Goal: Task Accomplishment & Management: Manage account settings

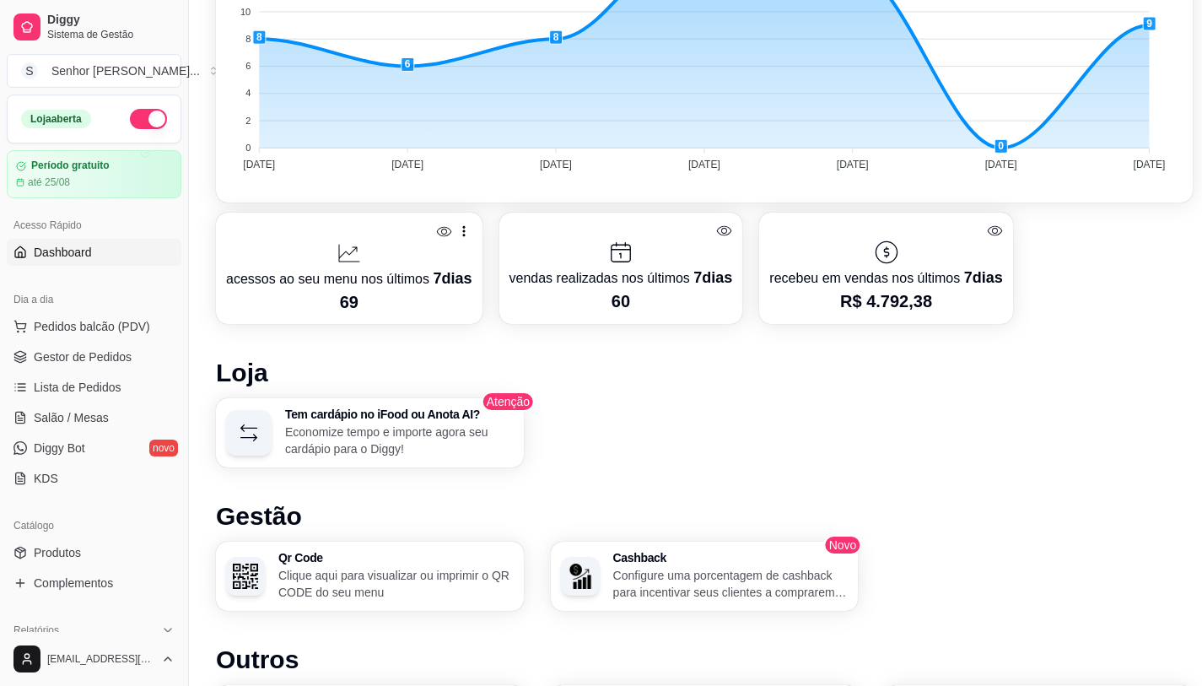
scroll to position [675, 0]
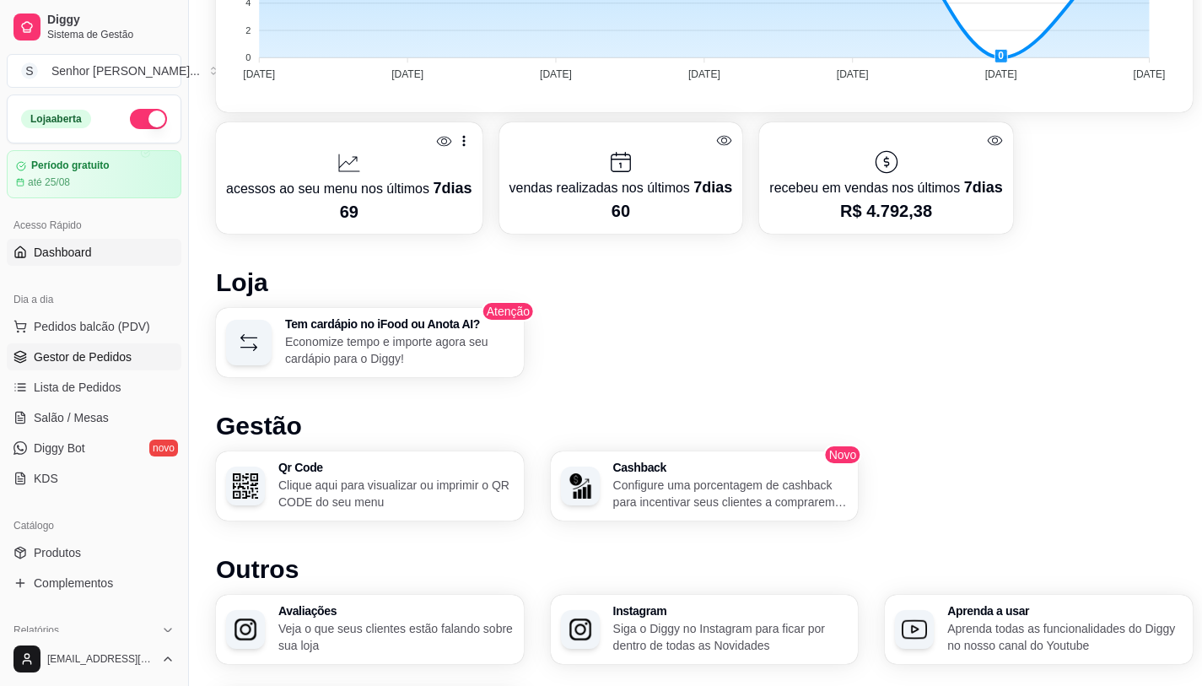
click at [108, 343] on ul "Pedidos balcão (PDV) Gestor de Pedidos Lista de Pedidos Salão / Mesas Diggy Bot…" at bounding box center [94, 402] width 175 height 179
click at [110, 346] on link "Gestor de Pedidos" at bounding box center [94, 356] width 175 height 27
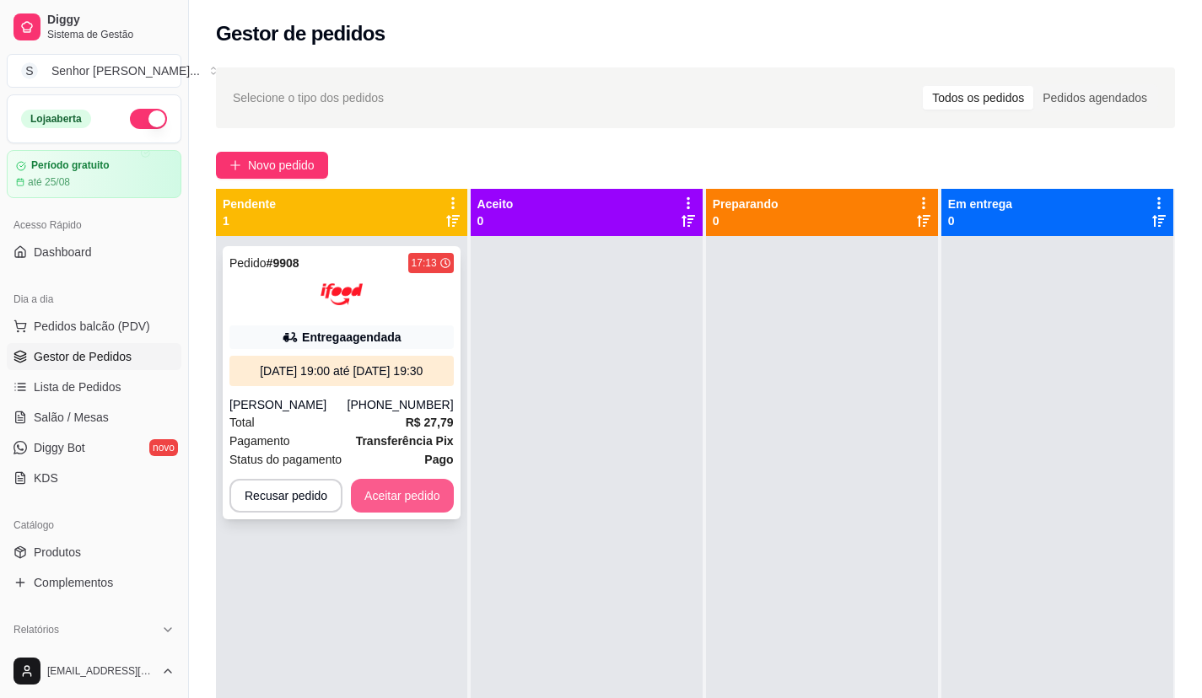
click at [401, 497] on button "Aceitar pedido" at bounding box center [402, 496] width 103 height 34
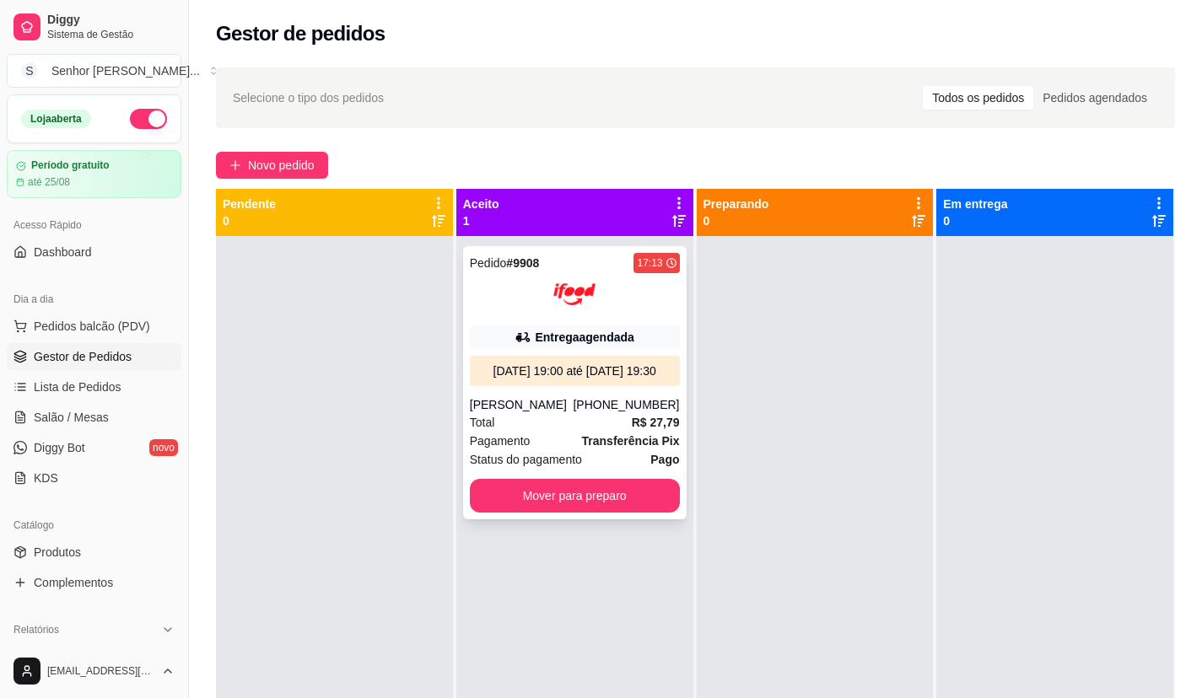
click at [604, 313] on div at bounding box center [575, 294] width 210 height 42
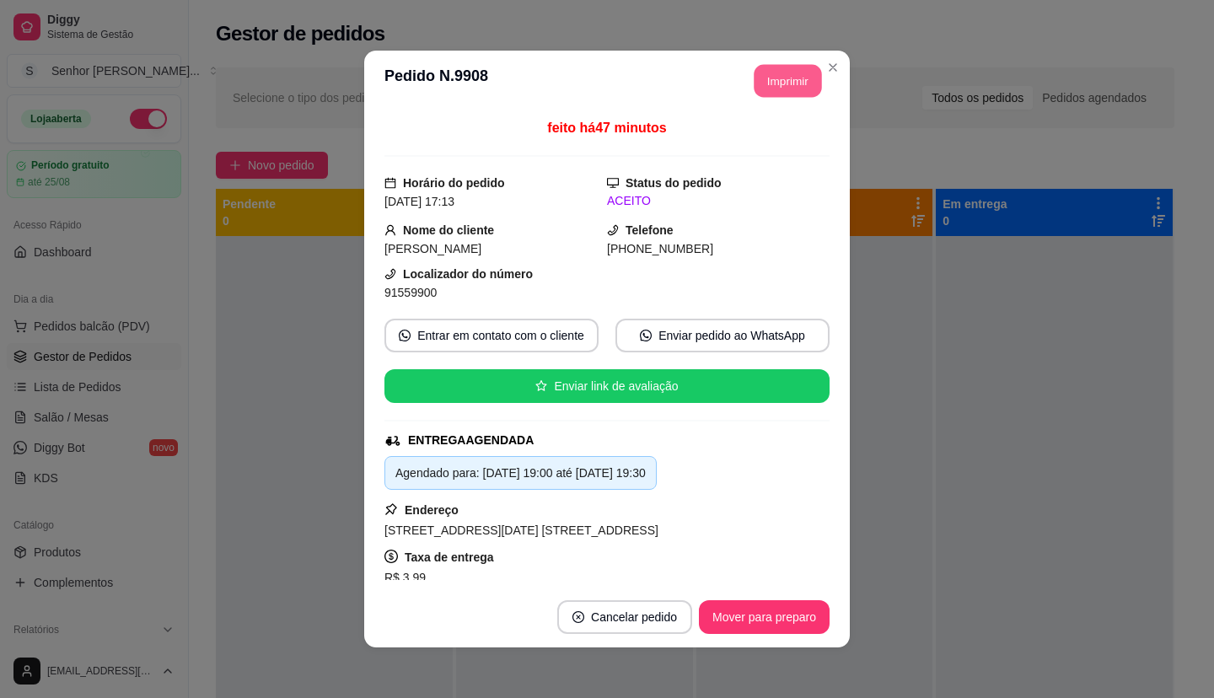
click at [783, 89] on button "Imprimir" at bounding box center [788, 81] width 67 height 33
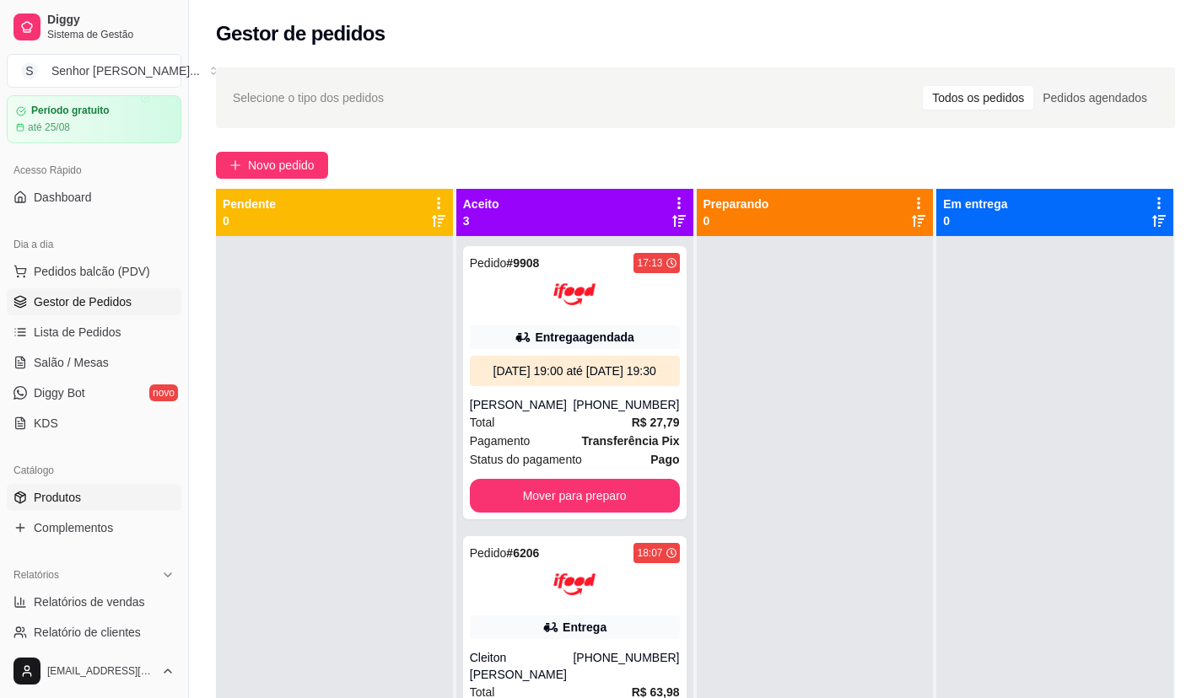
scroll to position [84, 0]
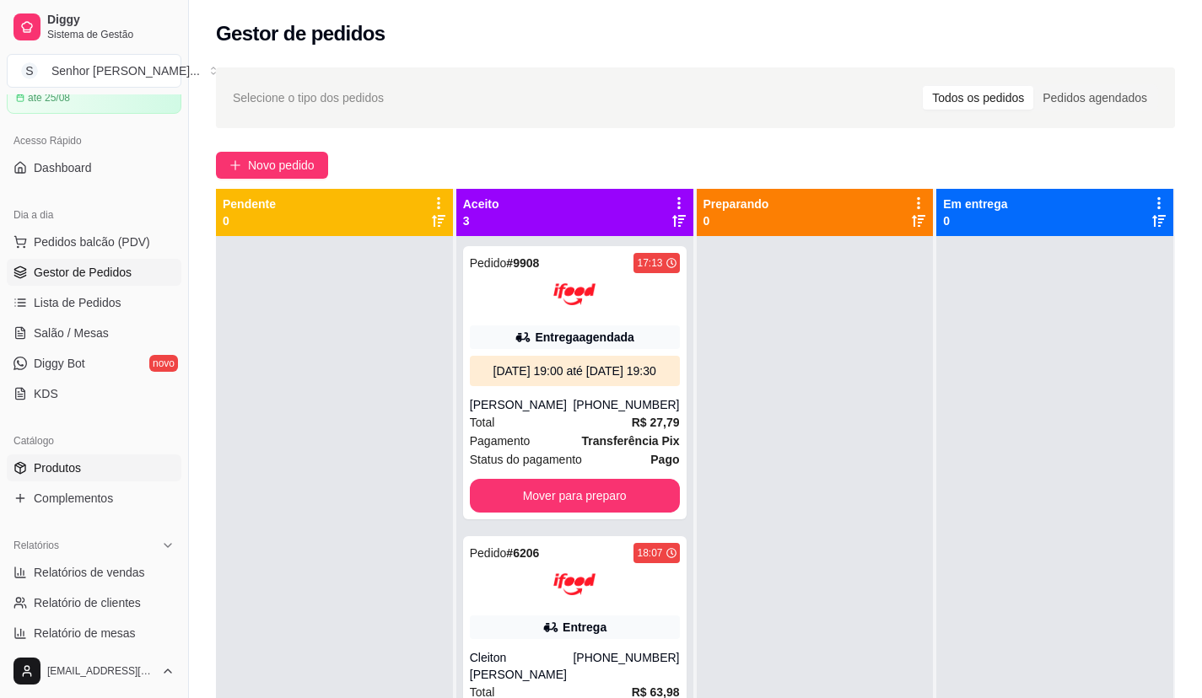
click at [110, 465] on link "Produtos" at bounding box center [94, 468] width 175 height 27
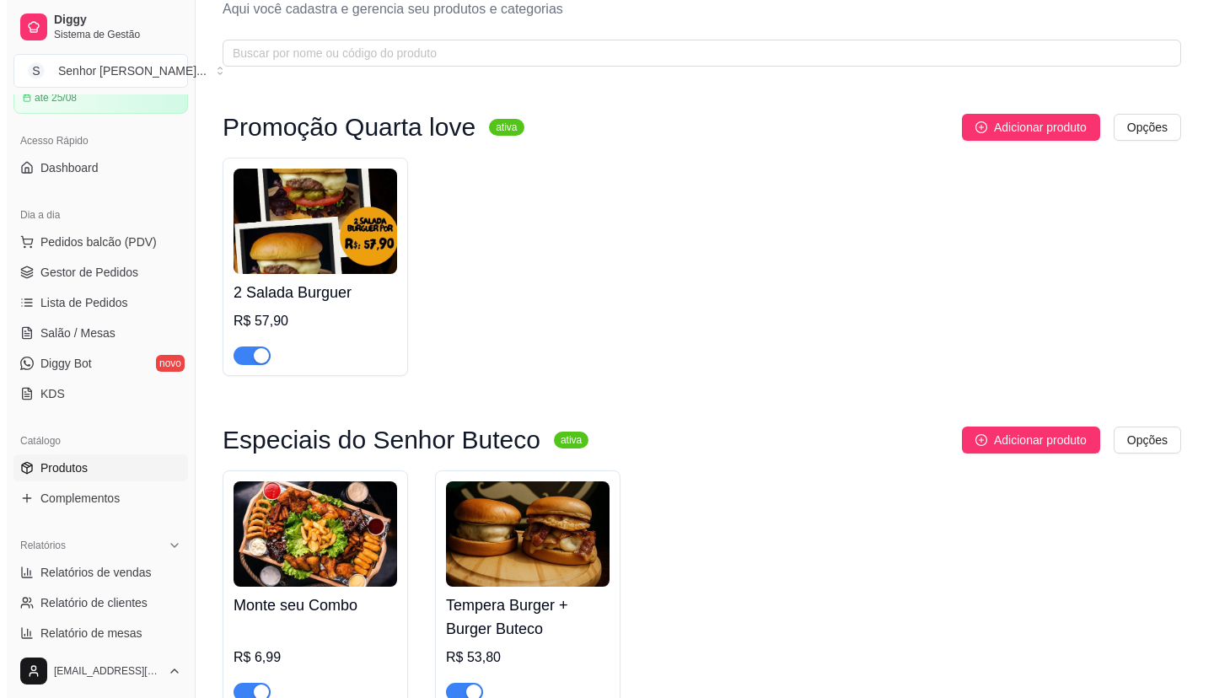
scroll to position [84, 0]
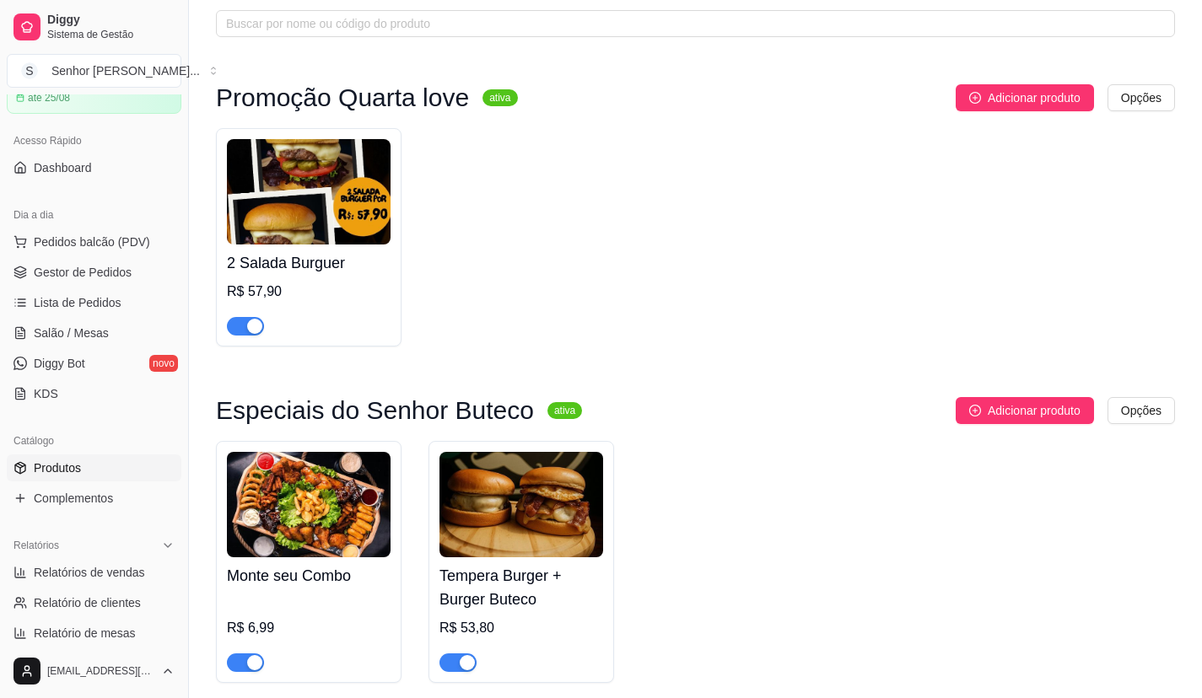
click at [277, 536] on img at bounding box center [309, 504] width 164 height 105
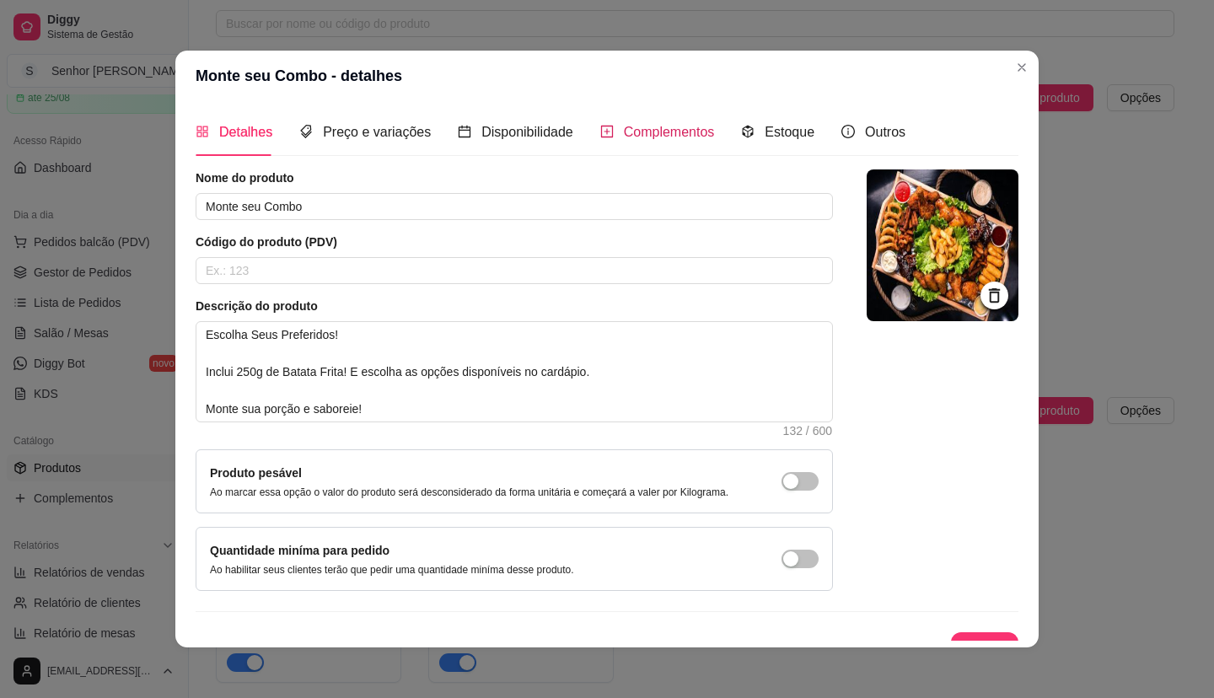
click at [665, 132] on span "Complementos" at bounding box center [669, 132] width 91 height 14
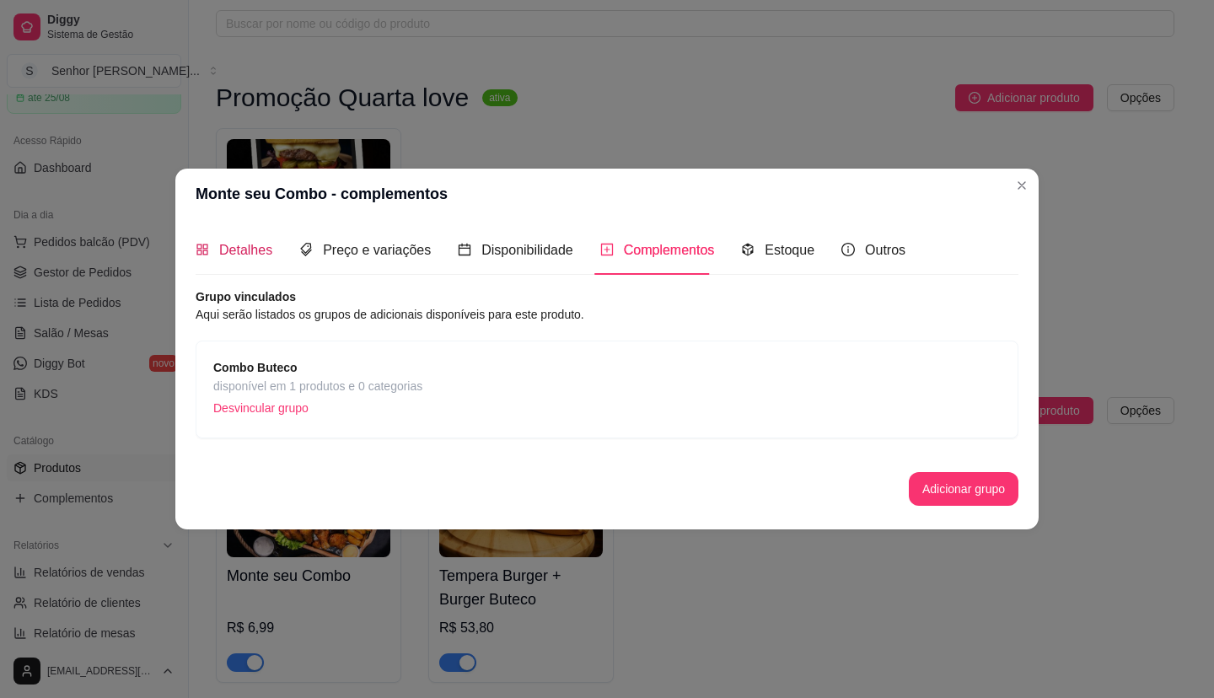
click at [247, 245] on span "Detalhes" at bounding box center [245, 250] width 53 height 14
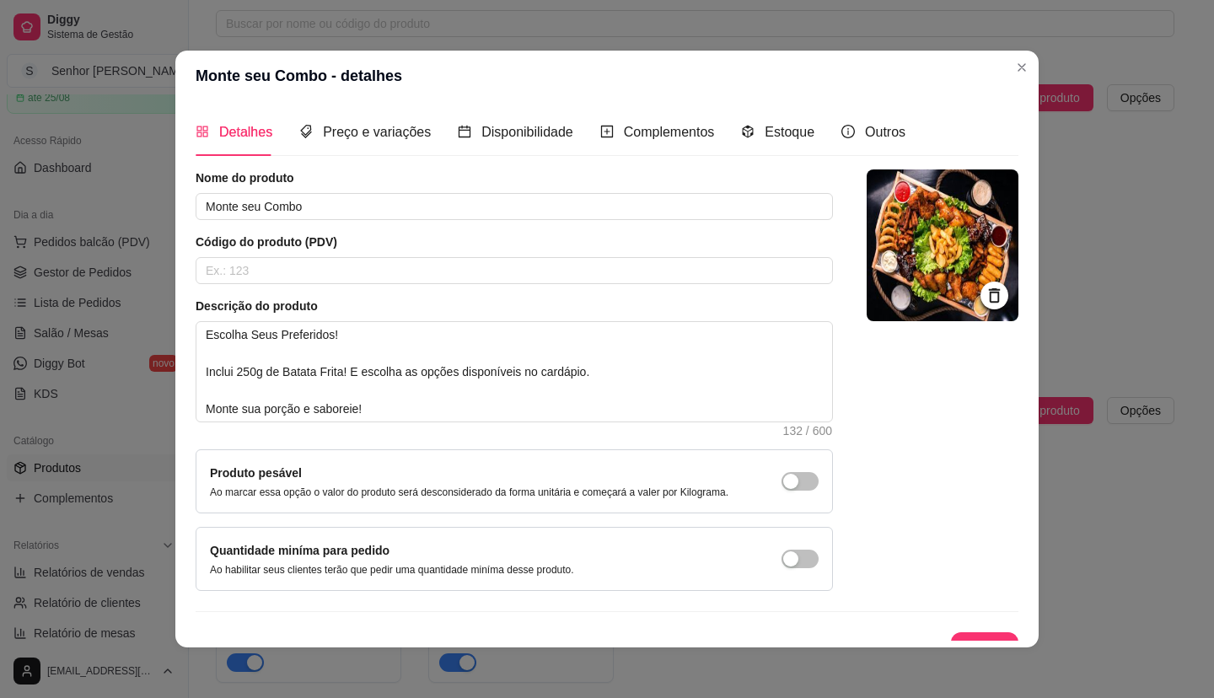
scroll to position [25, 0]
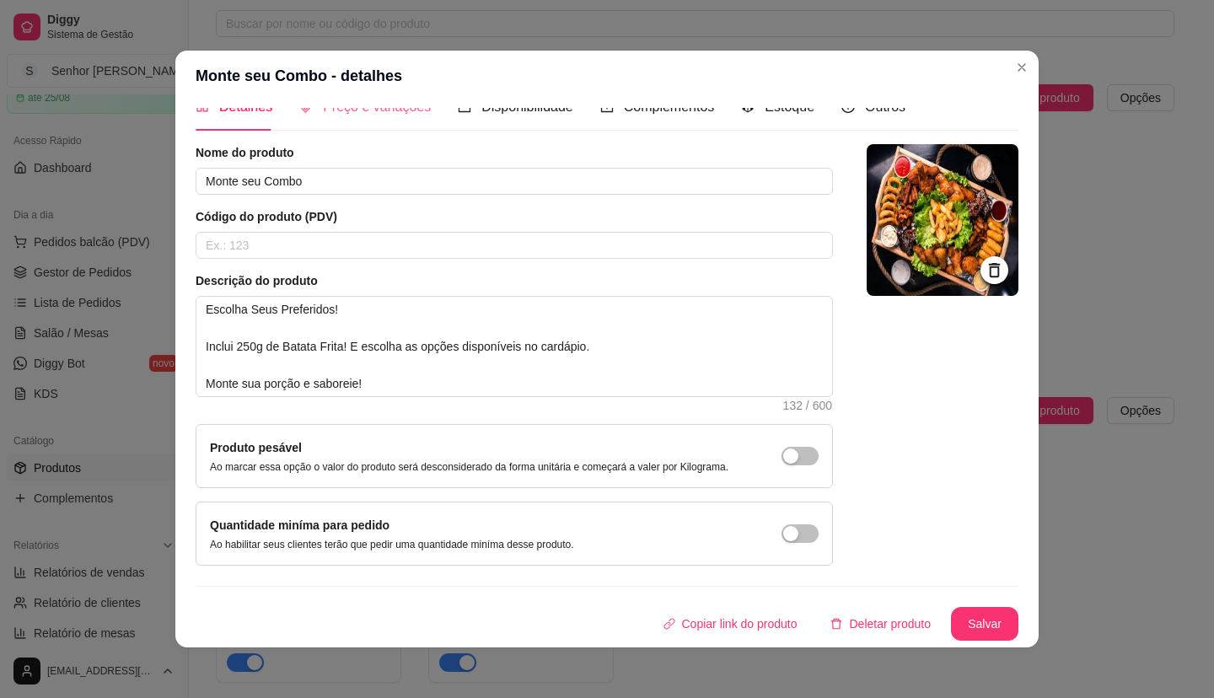
click at [384, 121] on div "Preço e variações" at bounding box center [365, 107] width 132 height 48
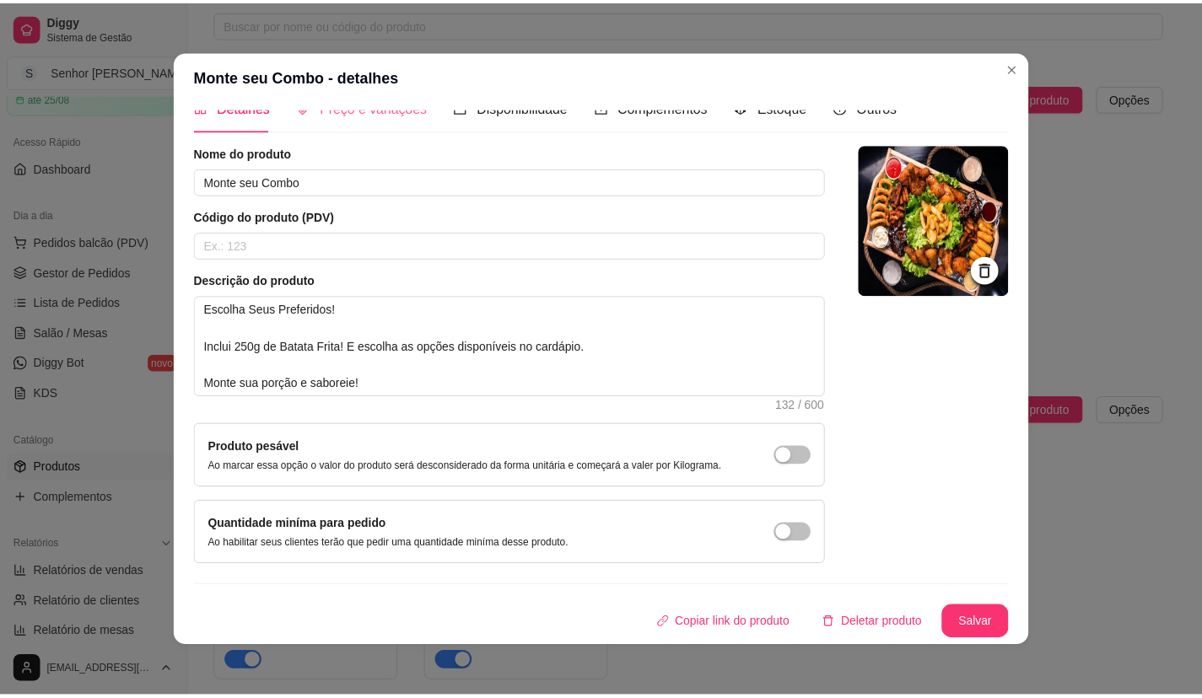
scroll to position [0, 0]
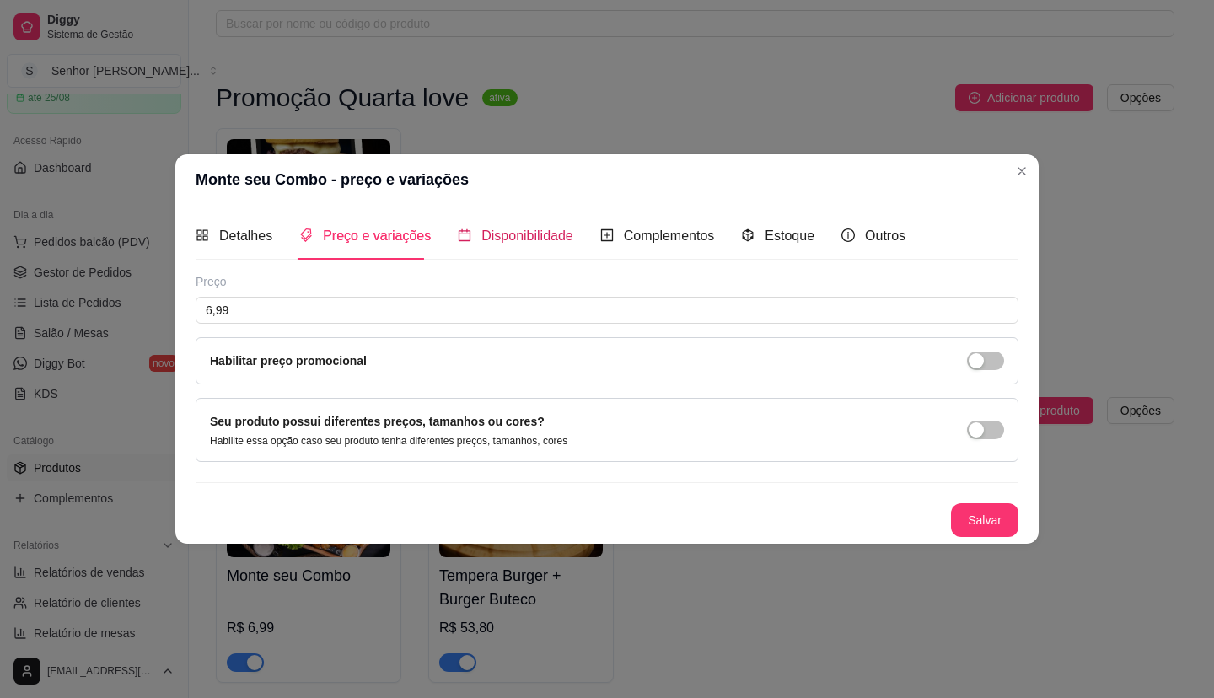
click at [541, 236] on span "Disponibilidade" at bounding box center [527, 236] width 92 height 14
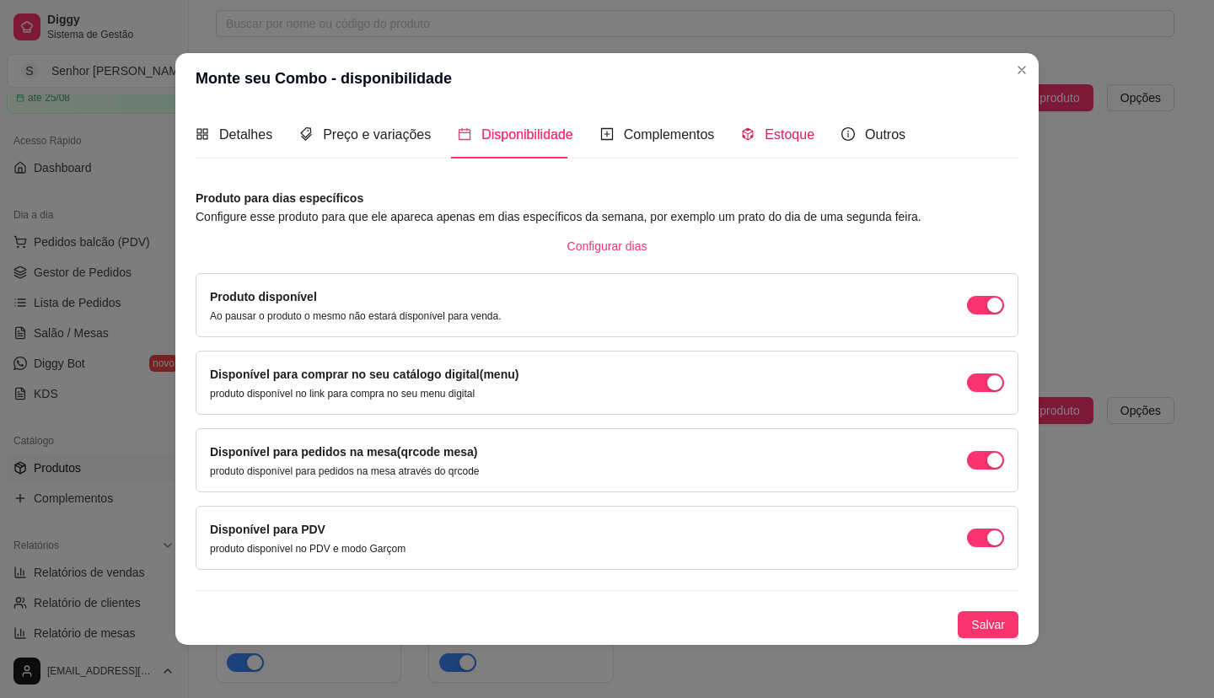
click at [797, 137] on span "Estoque" at bounding box center [790, 134] width 50 height 14
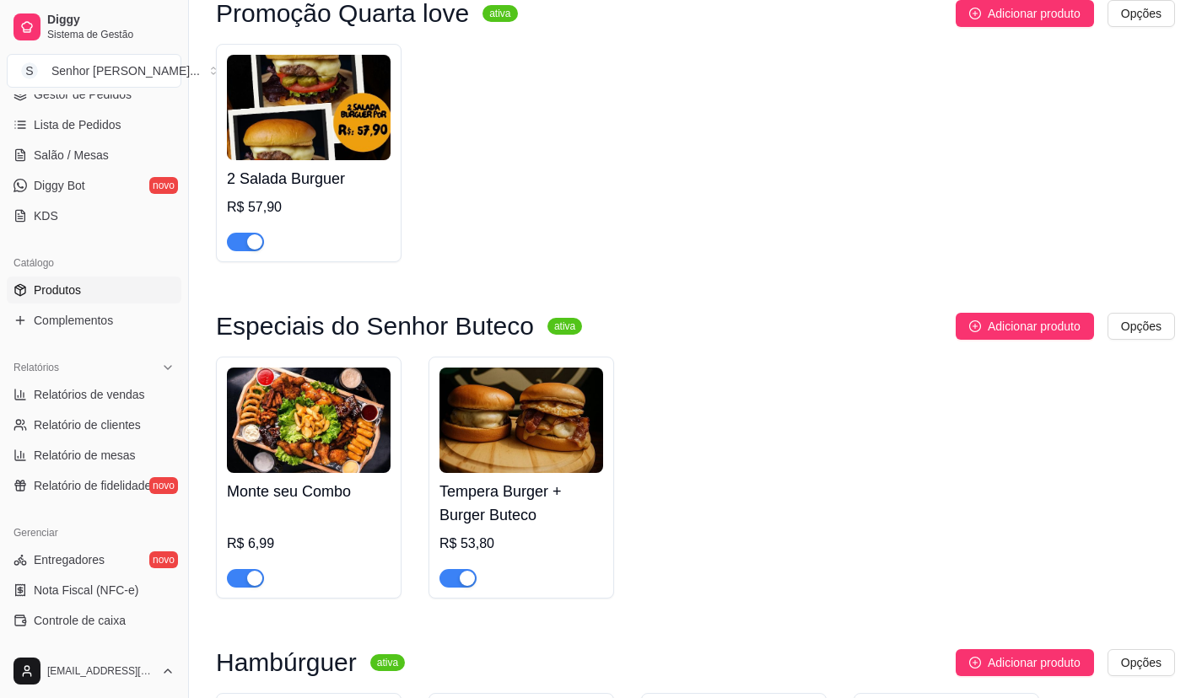
scroll to position [94, 0]
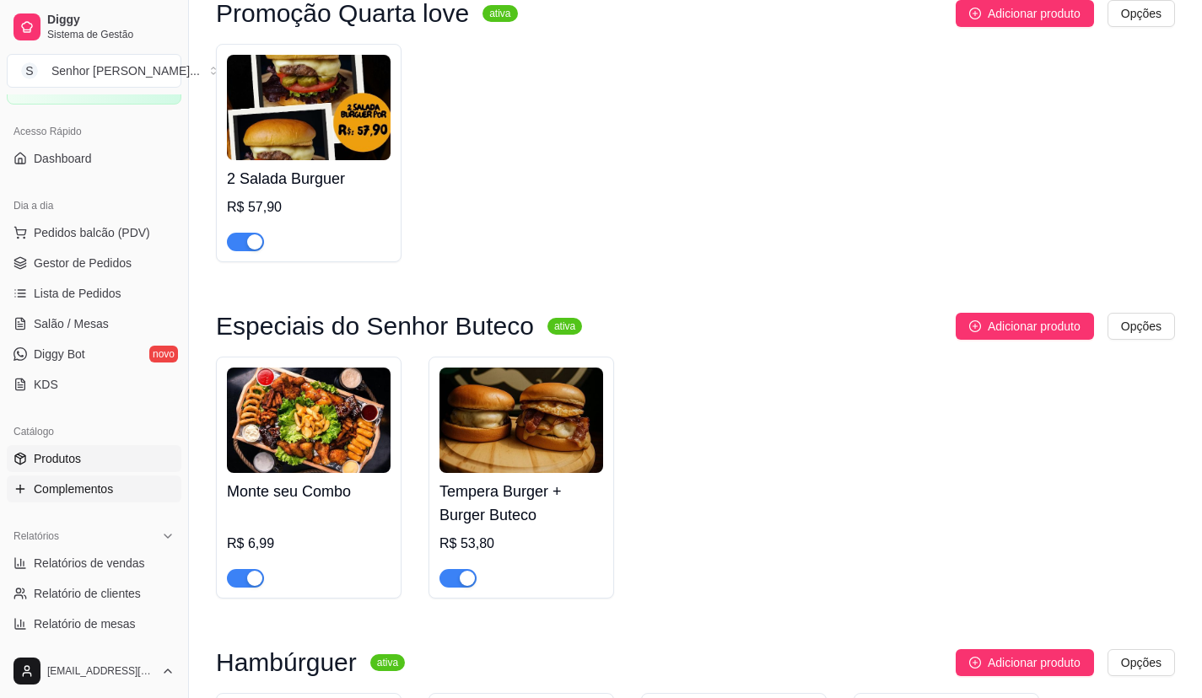
click at [94, 484] on span "Complementos" at bounding box center [73, 489] width 79 height 17
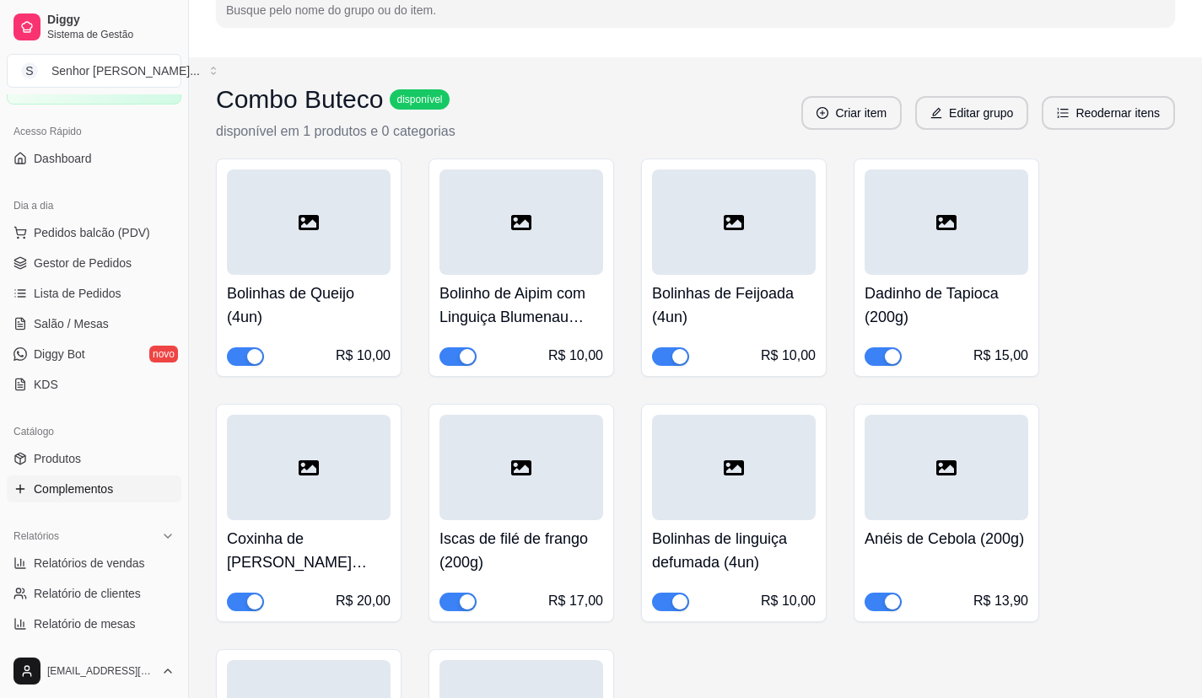
scroll to position [253, 0]
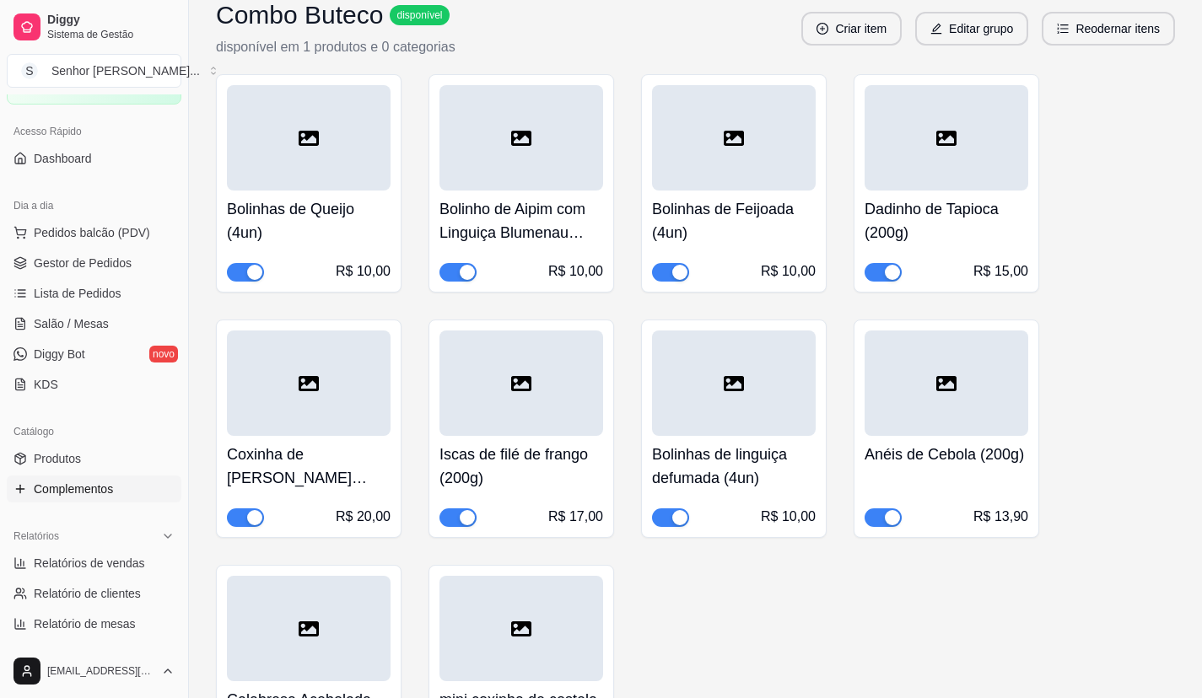
click at [872, 272] on span "button" at bounding box center [882, 272] width 37 height 19
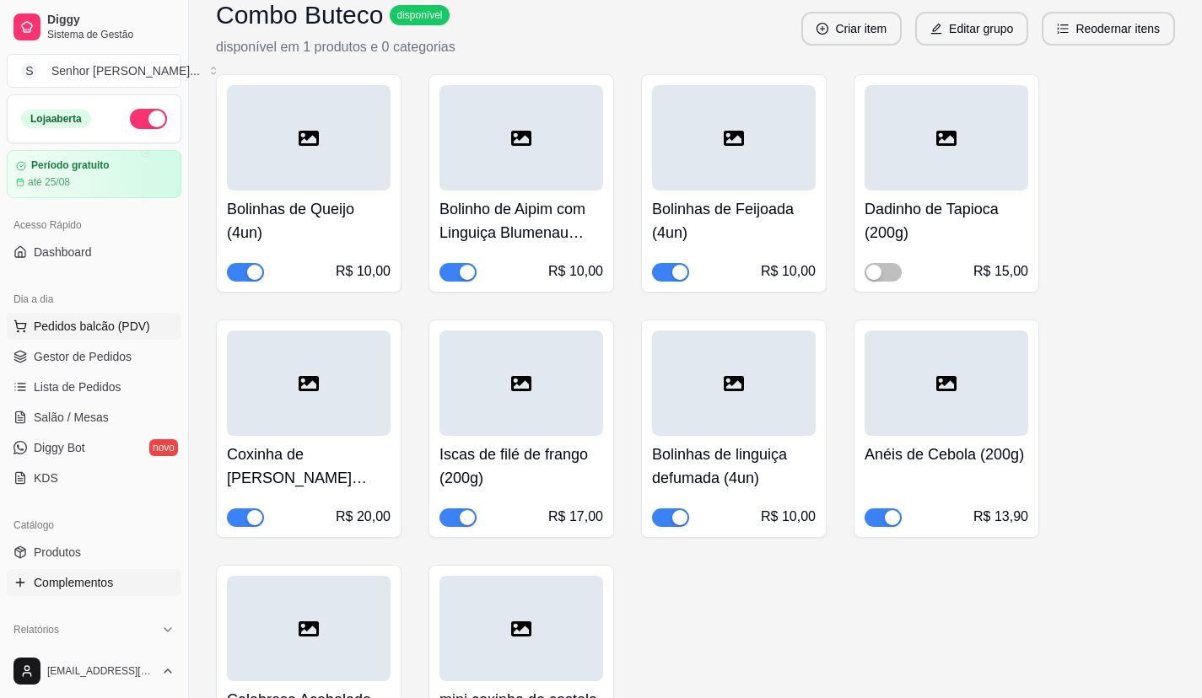
click at [91, 332] on span "Pedidos balcão (PDV)" at bounding box center [92, 326] width 116 height 17
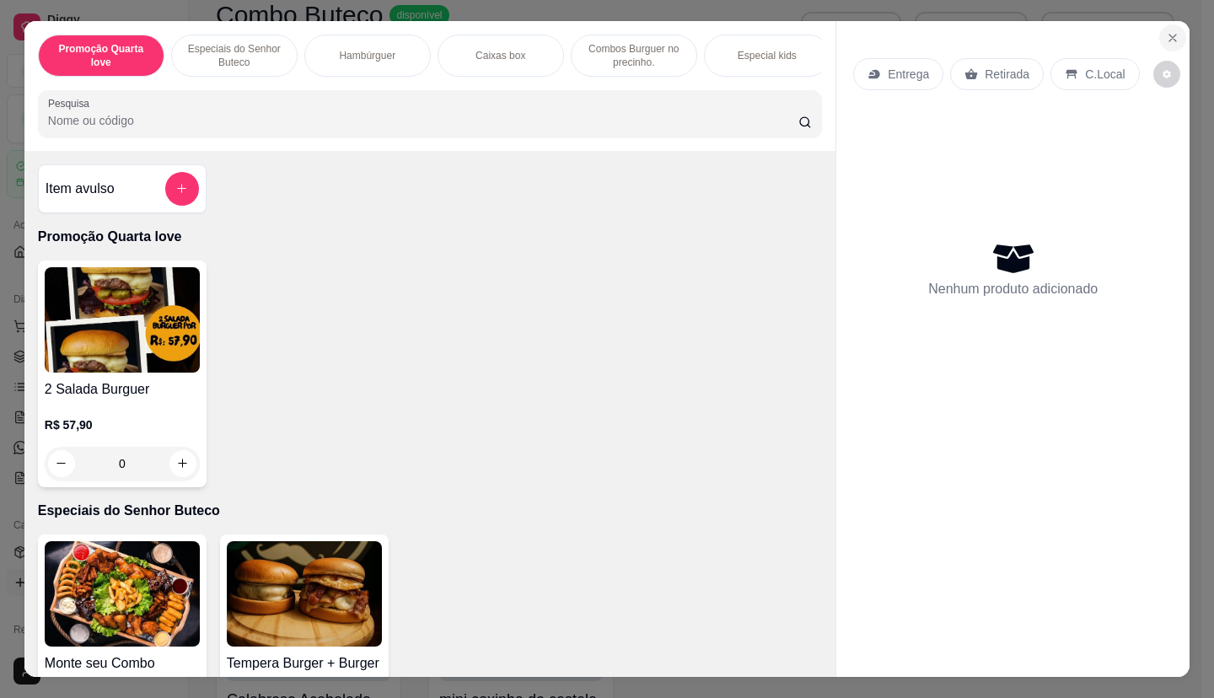
click at [1159, 31] on button "Close" at bounding box center [1172, 37] width 27 height 27
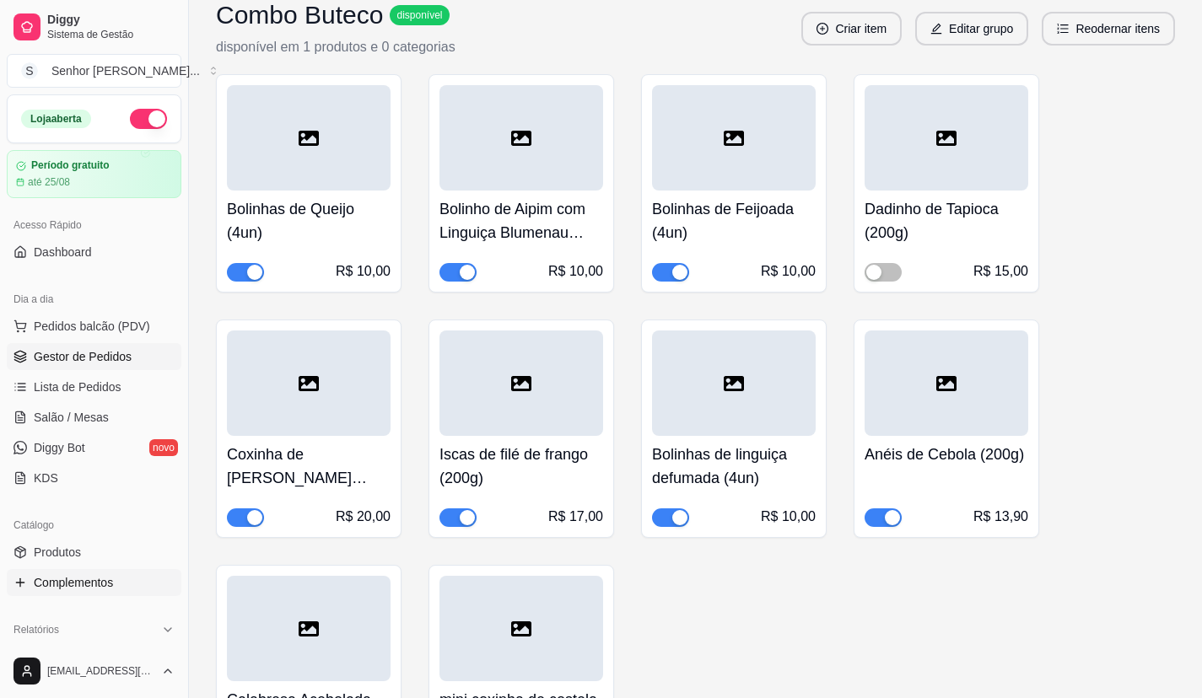
click at [112, 361] on span "Gestor de Pedidos" at bounding box center [83, 356] width 98 height 17
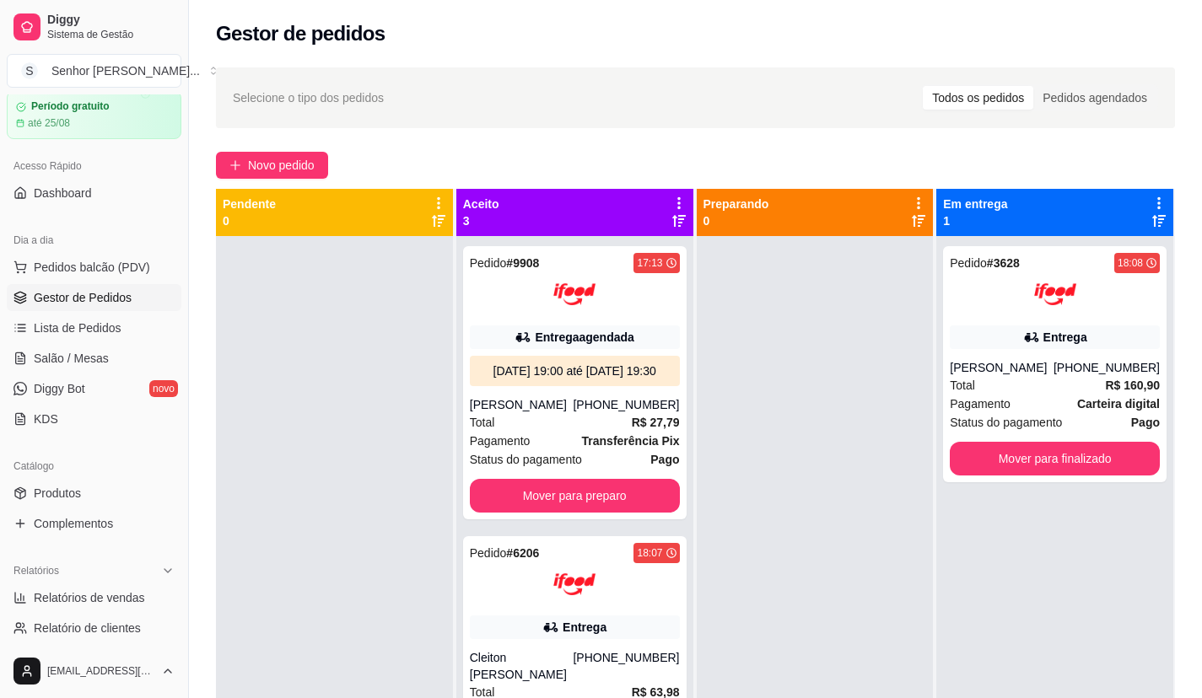
scroll to position [84, 0]
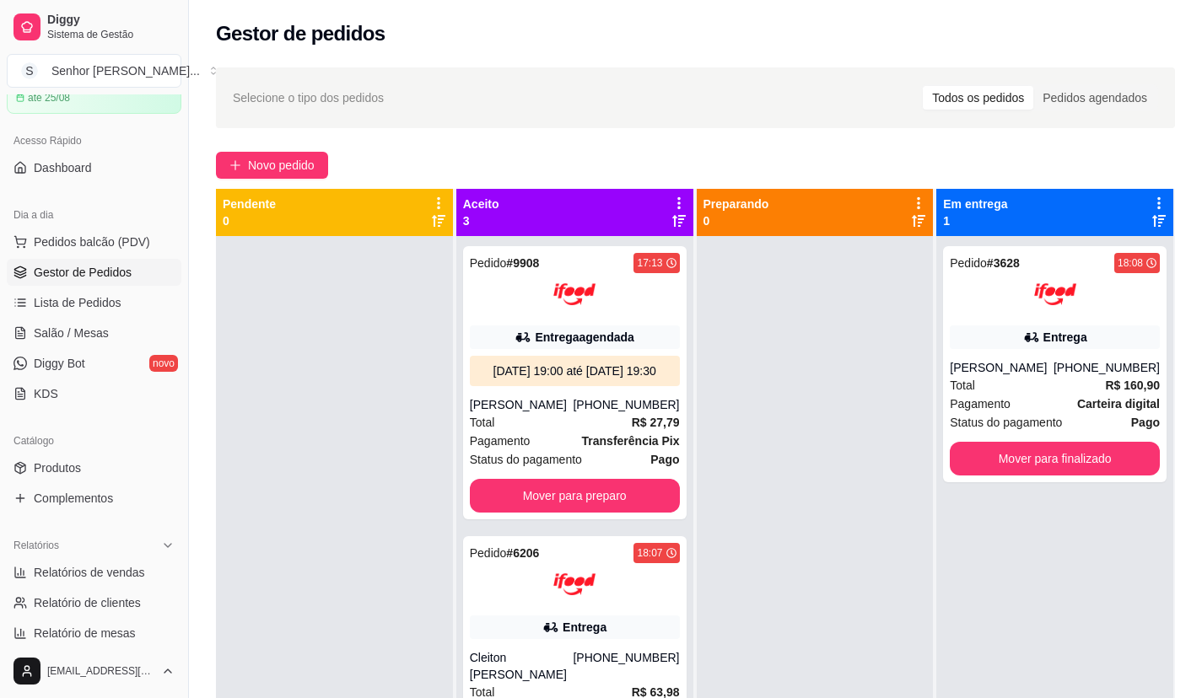
click at [137, 456] on link "Produtos" at bounding box center [94, 468] width 175 height 27
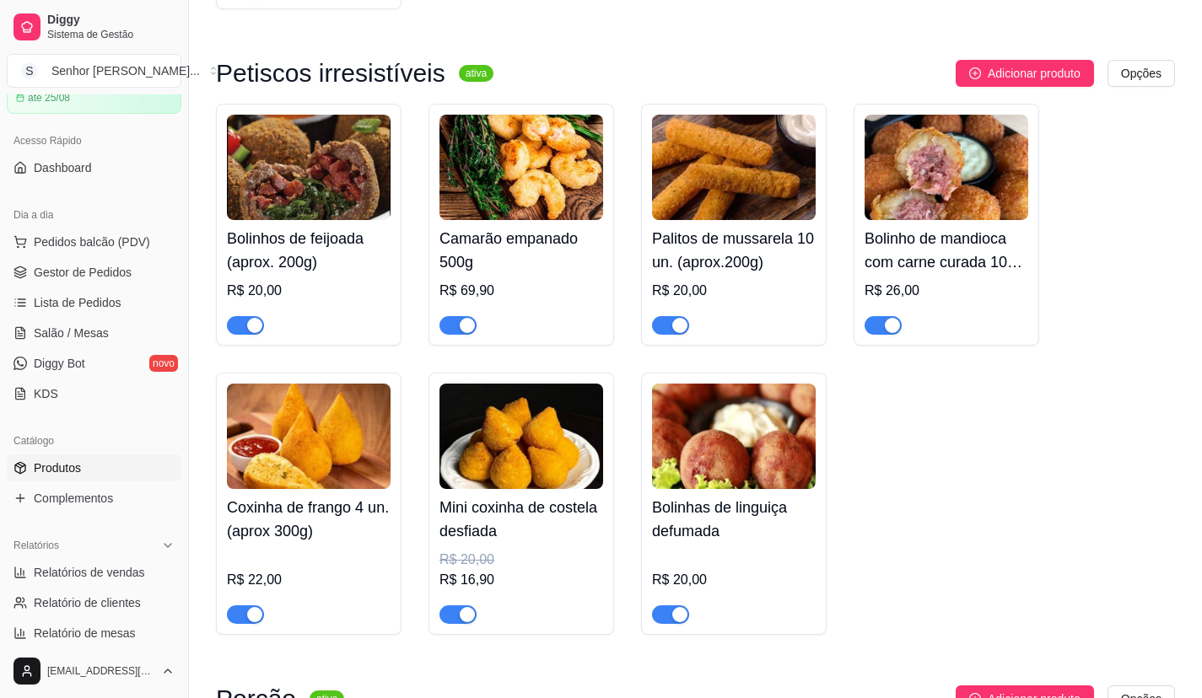
scroll to position [2614, 0]
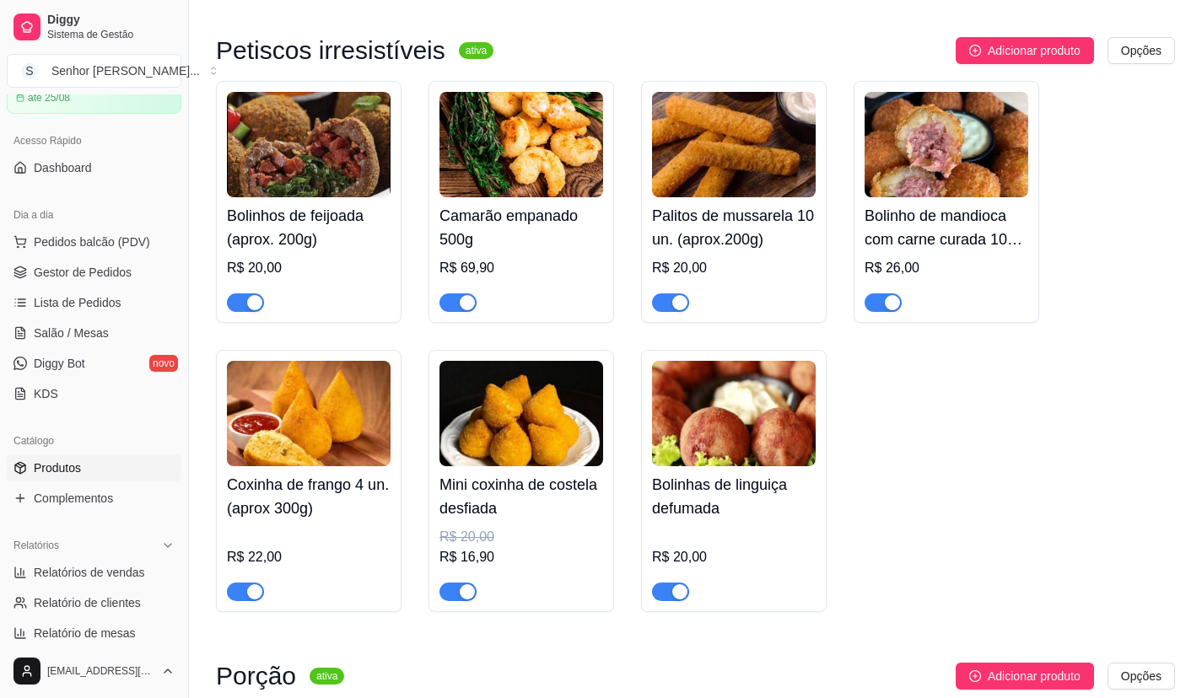
click at [457, 293] on button "button" at bounding box center [457, 302] width 37 height 19
click at [90, 267] on span "Gestor de Pedidos" at bounding box center [83, 272] width 98 height 17
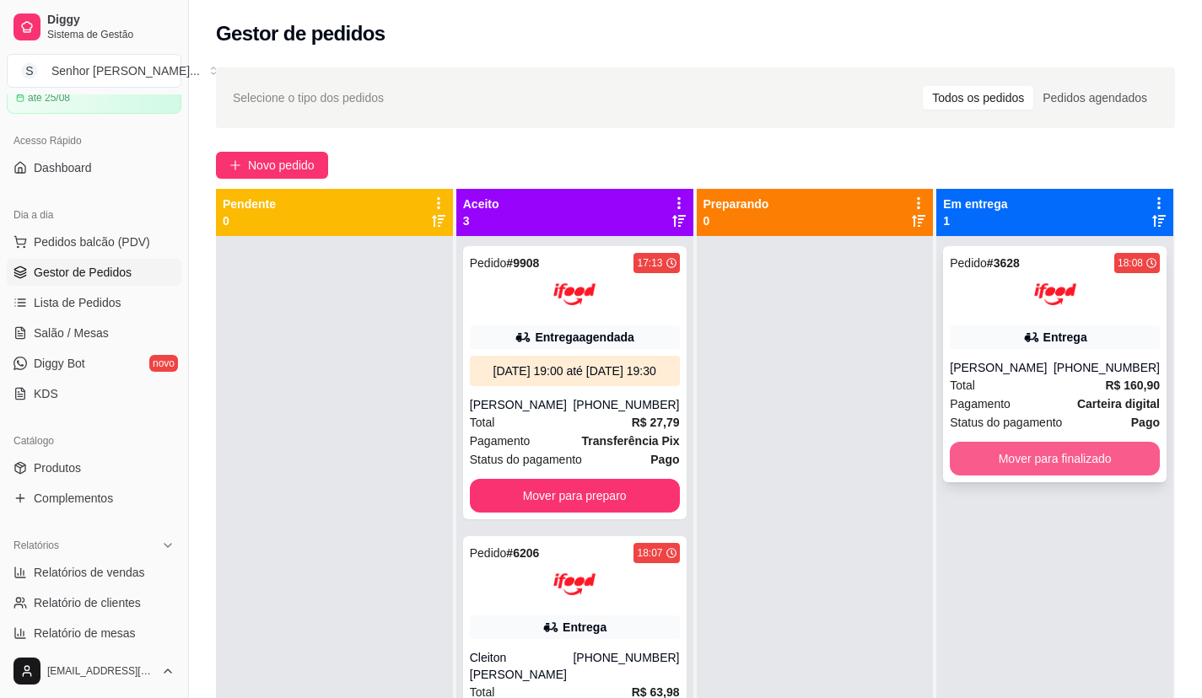
click at [1030, 453] on button "Mover para finalizado" at bounding box center [1054, 459] width 210 height 34
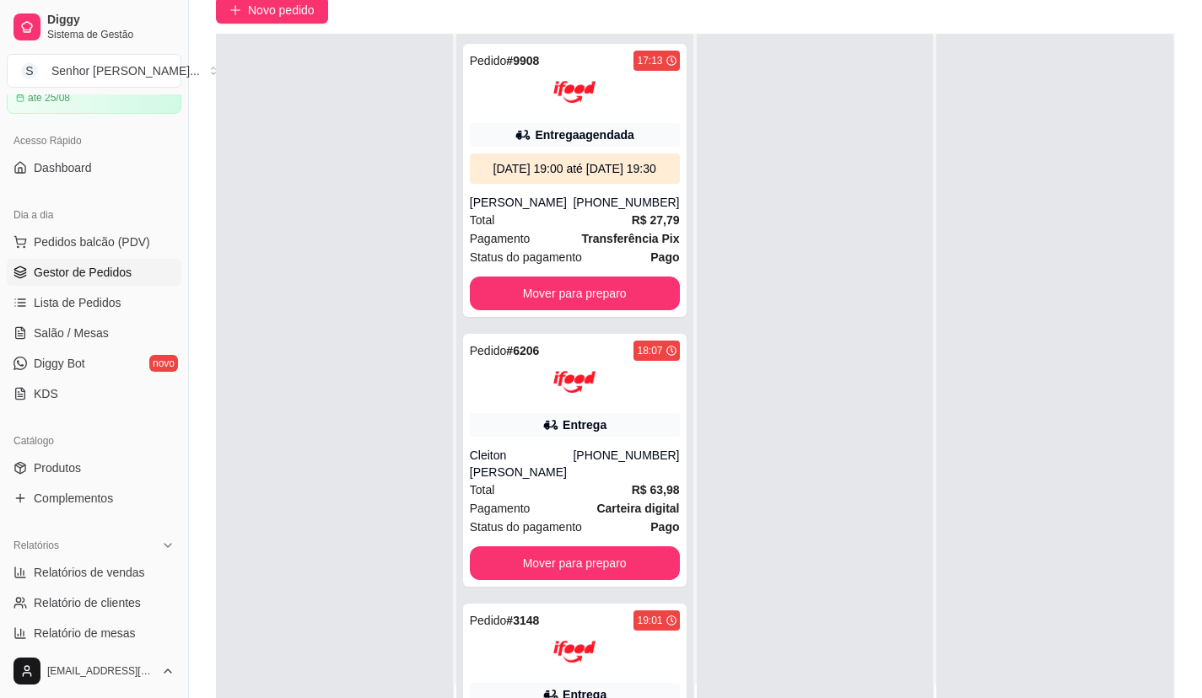
scroll to position [169, 0]
